Goal: Find specific fact: Find contact information

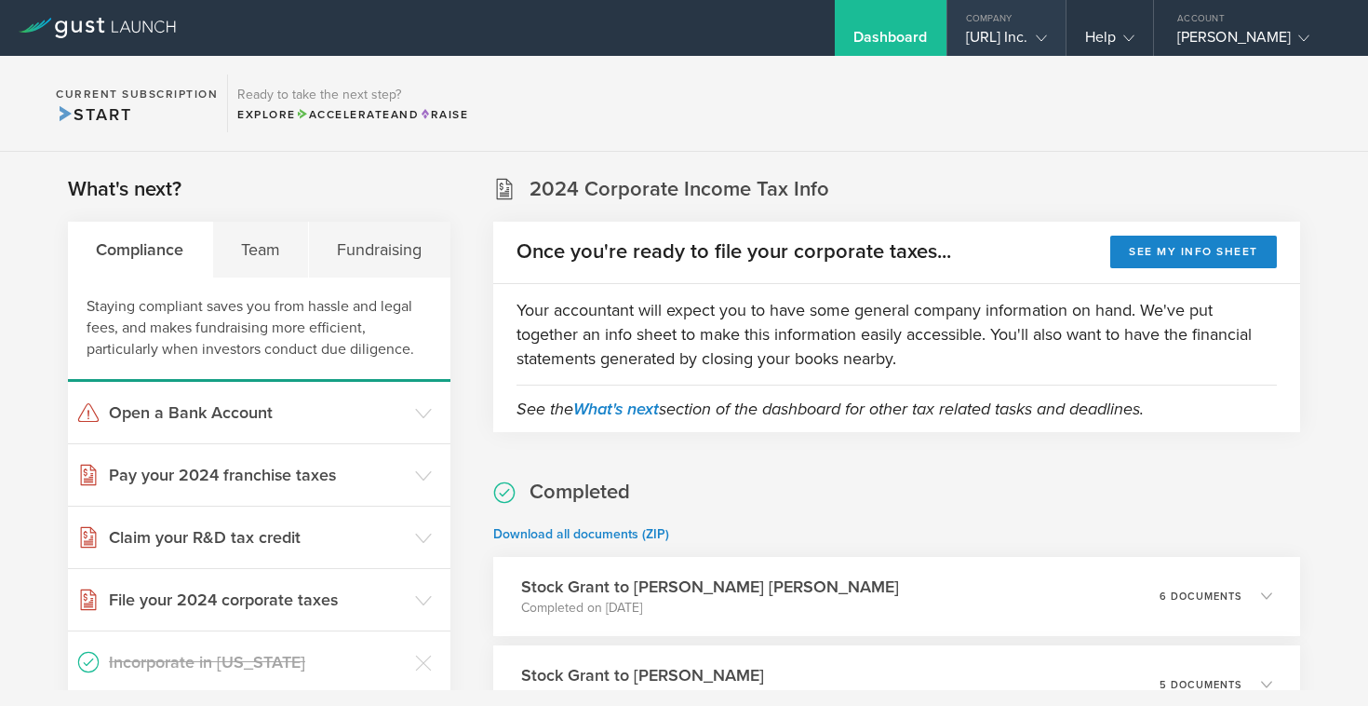
click at [1029, 46] on gust-icon at bounding box center [1038, 37] width 19 height 19
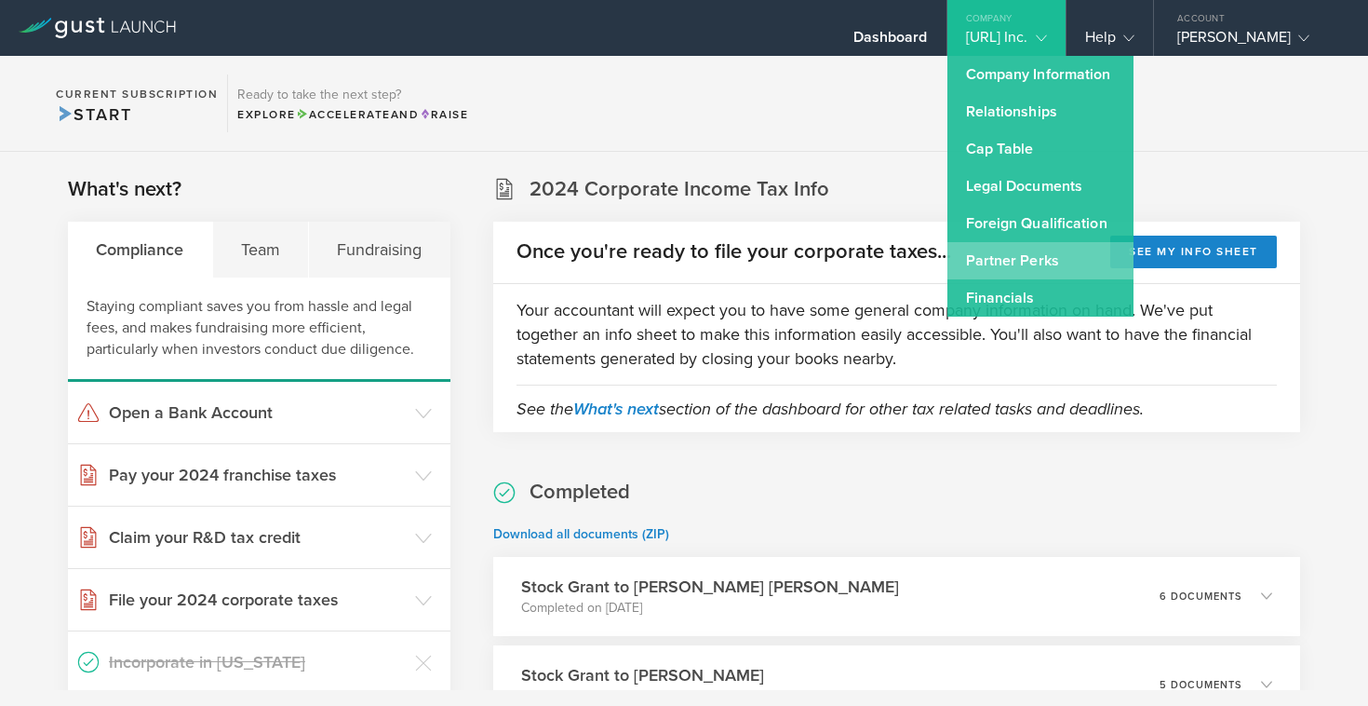
click at [996, 263] on link "Partner Perks" at bounding box center [1041, 260] width 186 height 37
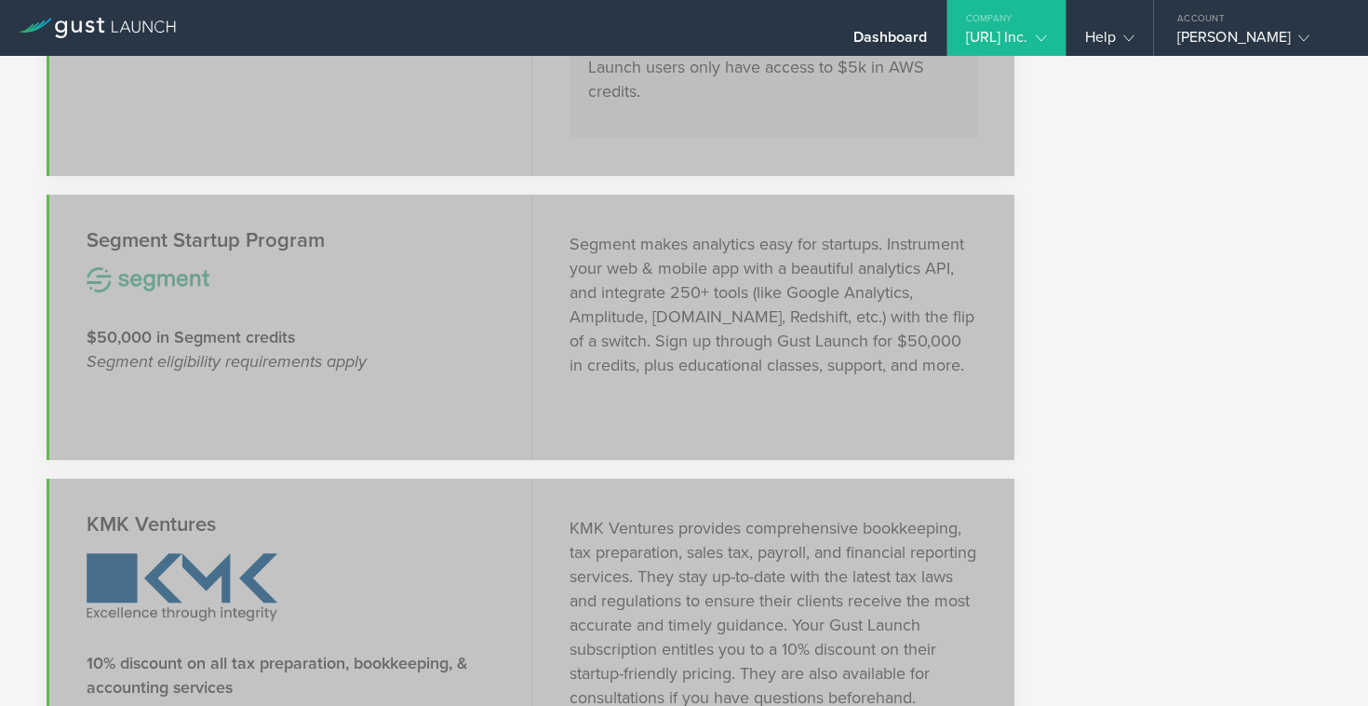
scroll to position [1807, 0]
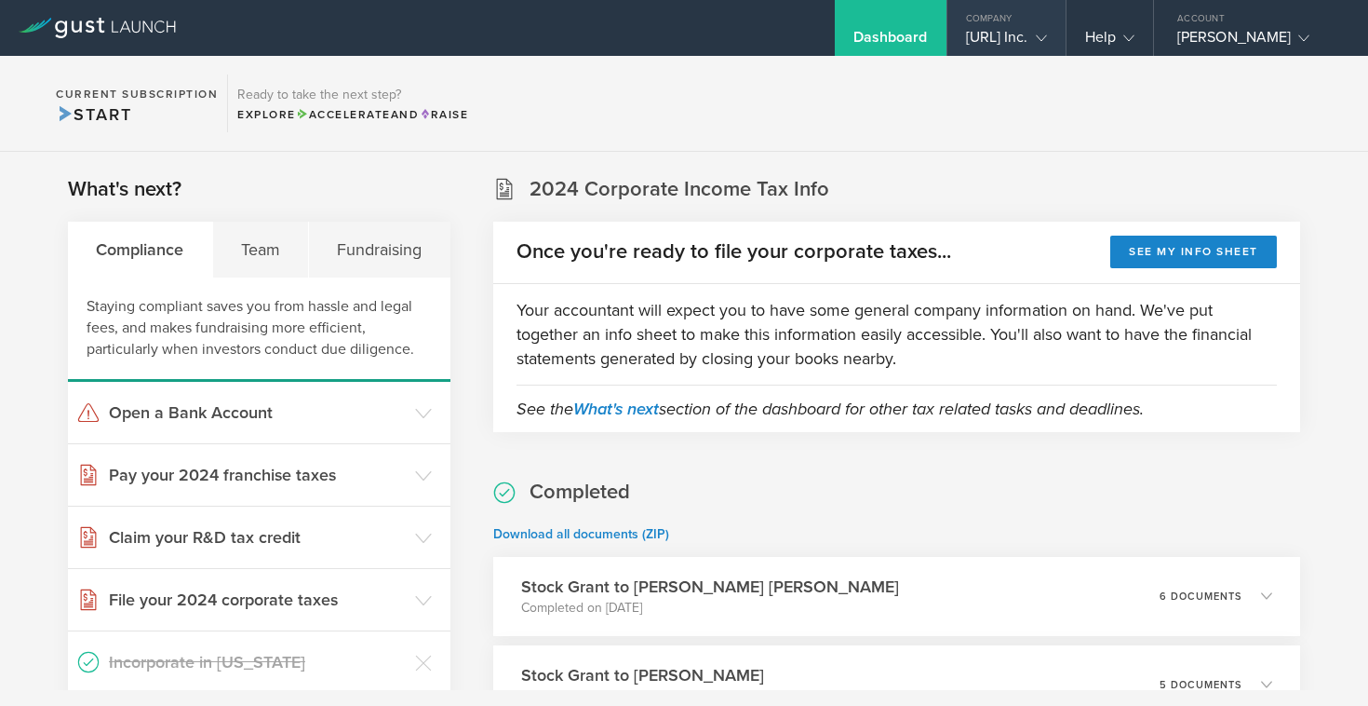
click at [998, 37] on div "[URL] Inc." at bounding box center [1006, 42] width 81 height 28
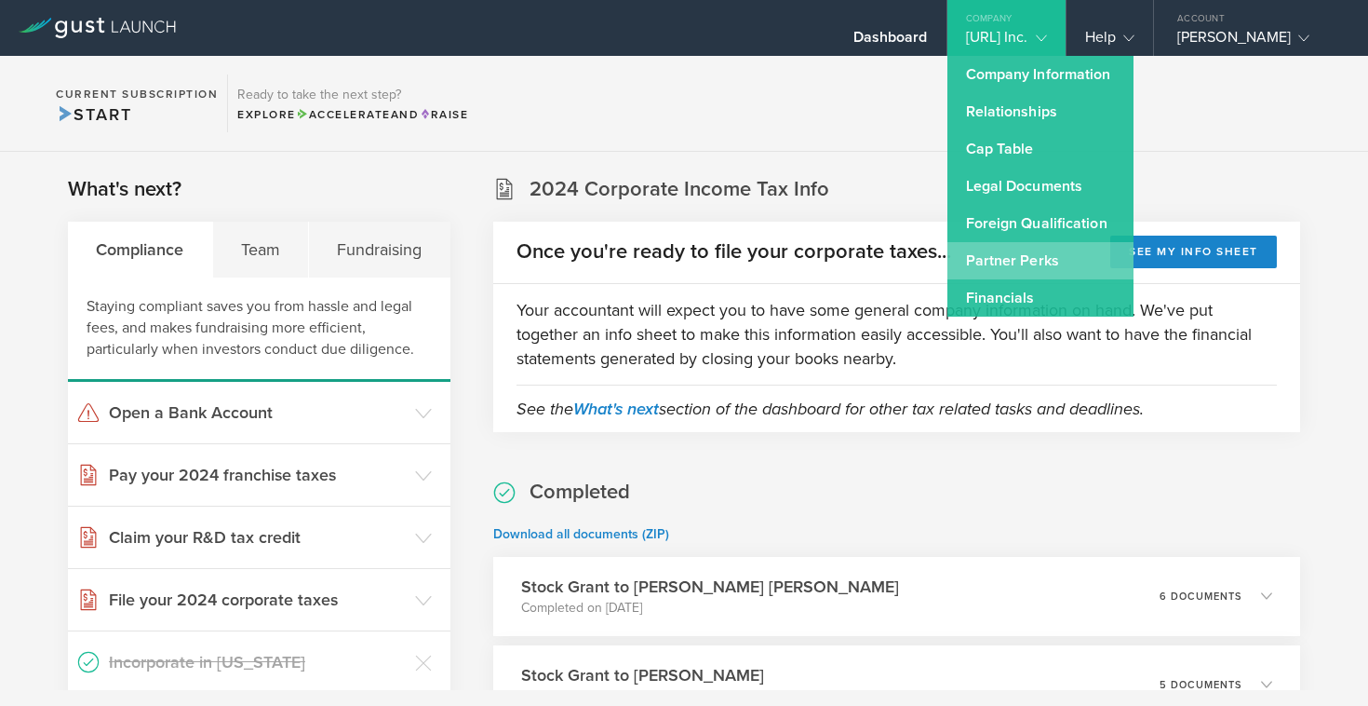
click at [948, 265] on link "Partner Perks" at bounding box center [1041, 260] width 186 height 37
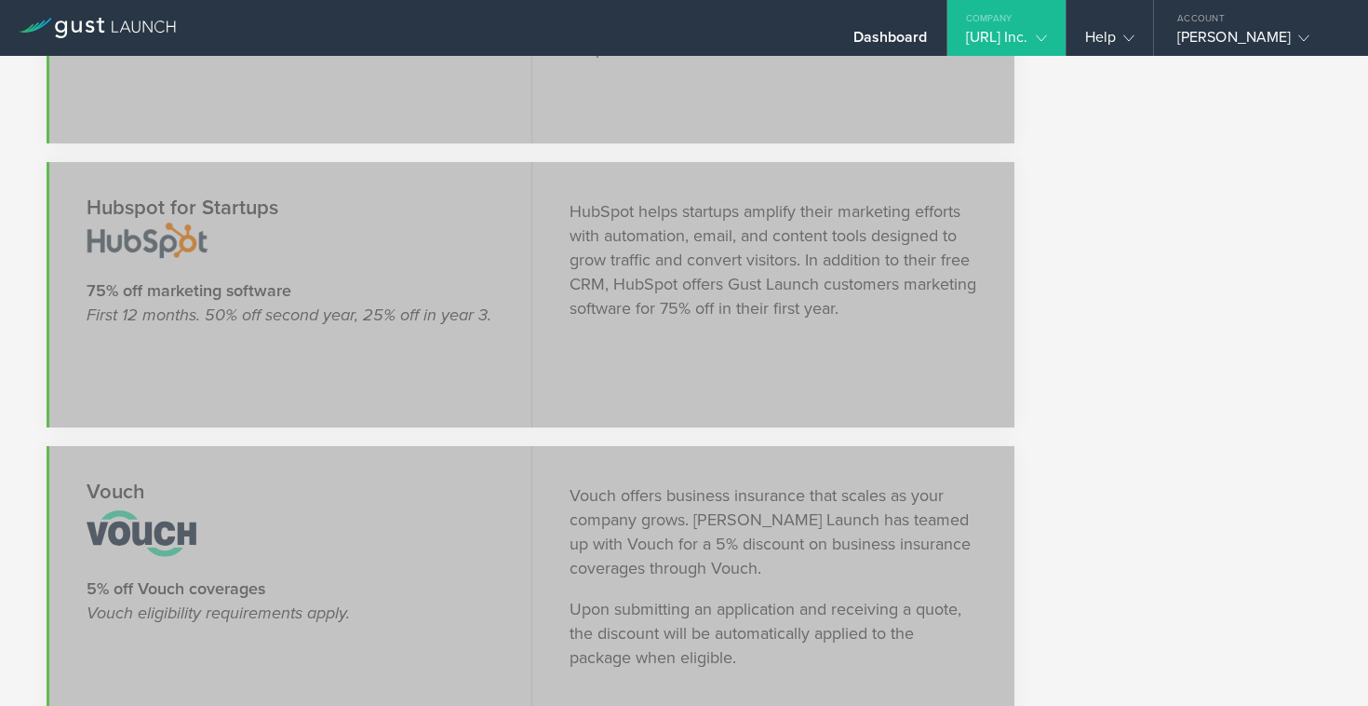
scroll to position [2680, 0]
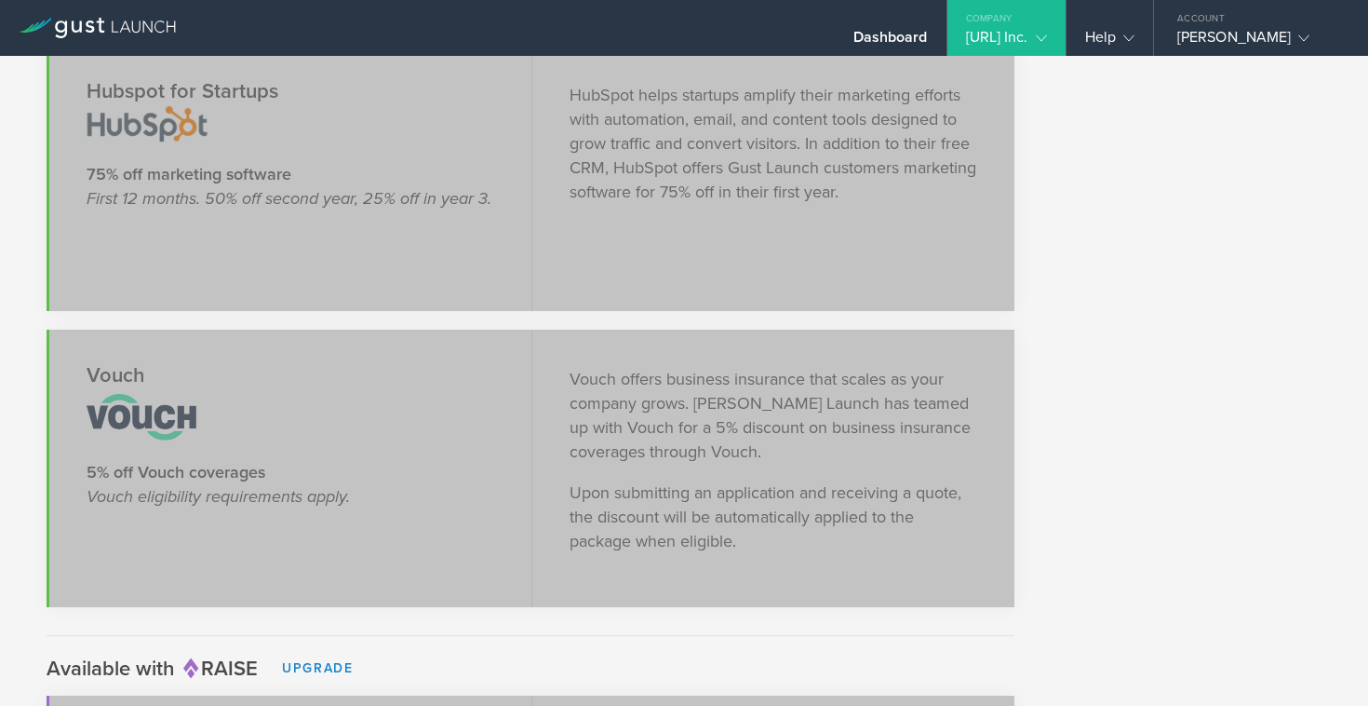
click at [966, 30] on div "[URL] Inc." at bounding box center [1006, 42] width 81 height 28
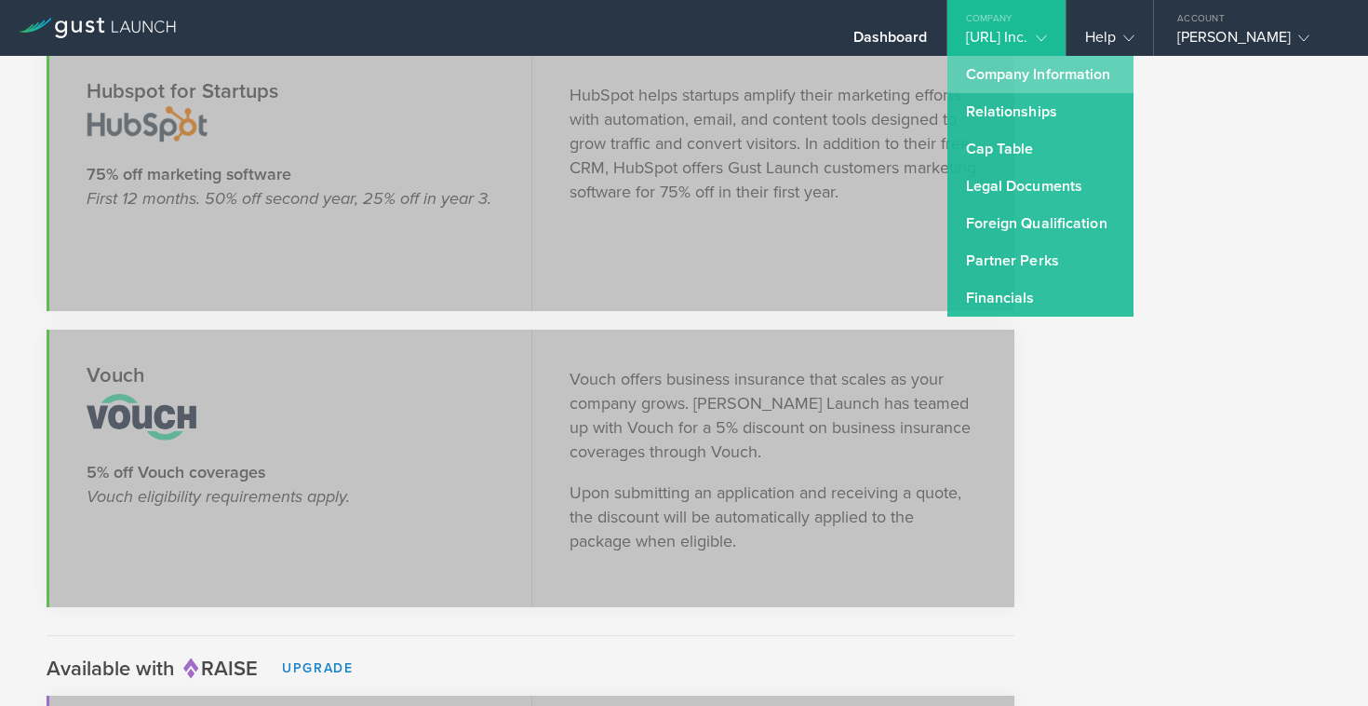
click at [953, 72] on link "Company Information" at bounding box center [1041, 74] width 186 height 37
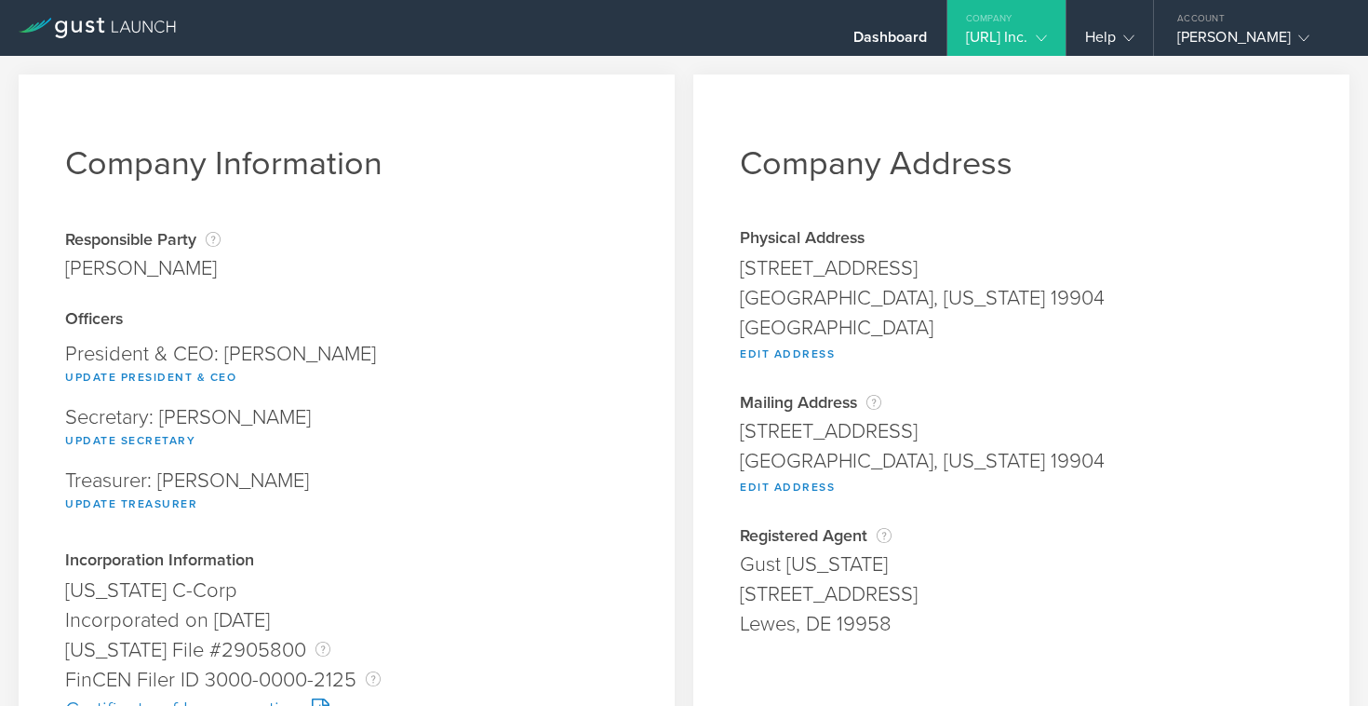
click at [789, 256] on div "[STREET_ADDRESS]" at bounding box center [1021, 268] width 563 height 30
copy span "[STREET_ADDRESS]"
